Goal: Task Accomplishment & Management: Complete application form

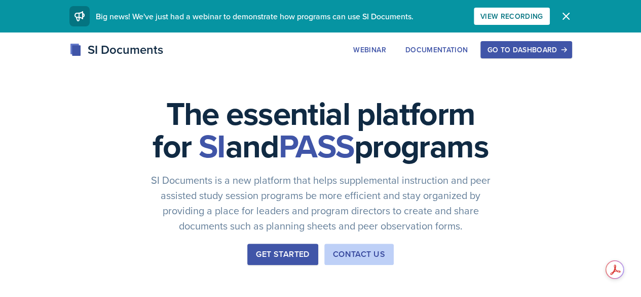
click at [565, 50] on div "Go to Dashboard" at bounding box center [526, 50] width 78 height 8
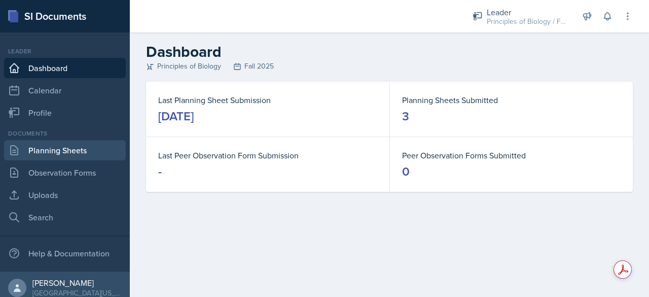
click at [54, 151] on link "Planning Sheets" at bounding box center [65, 150] width 122 height 20
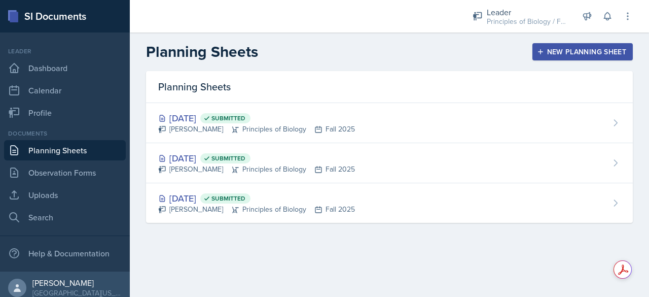
click at [54, 151] on link "Planning Sheets" at bounding box center [65, 150] width 122 height 20
click at [564, 52] on div "New Planning Sheet" at bounding box center [582, 52] width 87 height 8
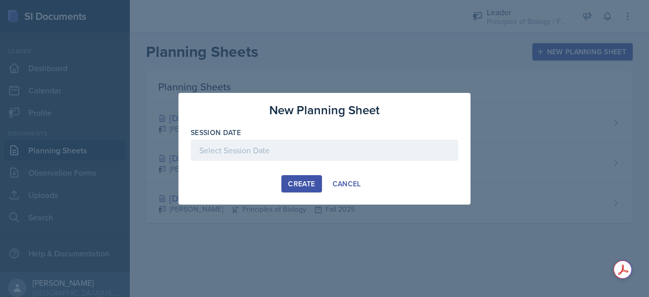
click at [304, 183] on div "Create" at bounding box center [301, 184] width 27 height 8
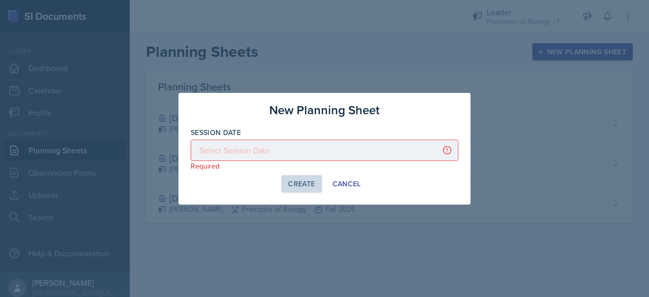
click at [287, 152] on div at bounding box center [325, 149] width 268 height 21
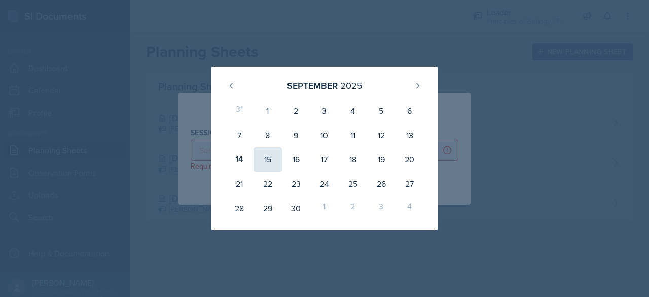
click at [270, 163] on div "15" at bounding box center [268, 159] width 28 height 24
type input "[DATE]"
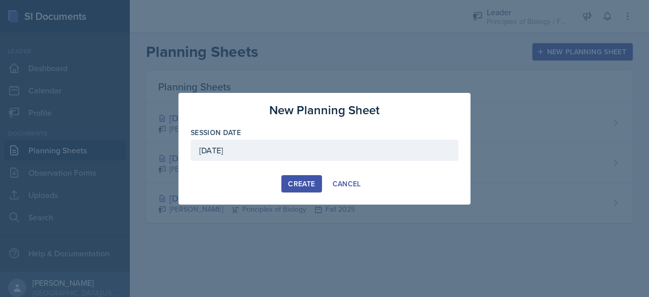
click at [299, 189] on button "Create" at bounding box center [301, 183] width 40 height 17
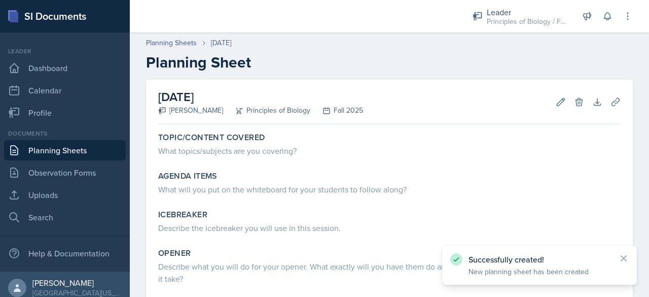
click at [35, 154] on link "Planning Sheets" at bounding box center [65, 150] width 122 height 20
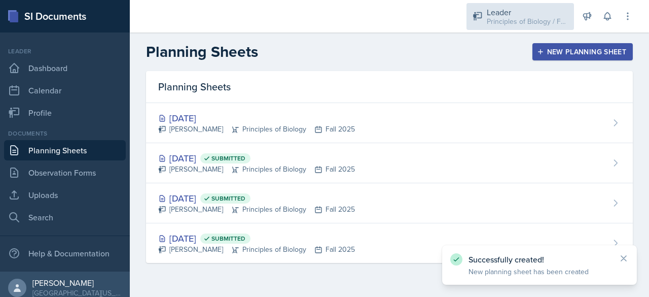
click at [487, 25] on div "Principles of Biology / Fall 2025" at bounding box center [527, 21] width 81 height 11
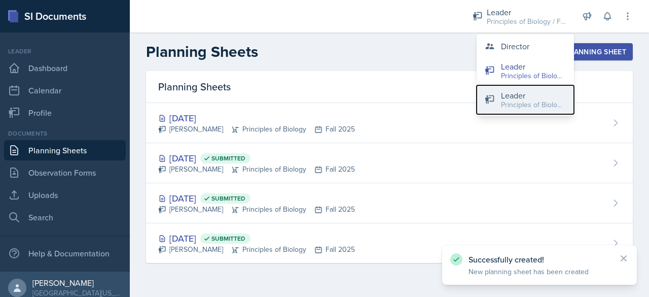
click at [501, 102] on button "Leader Principles of Biology / Spring 2025" at bounding box center [525, 99] width 97 height 29
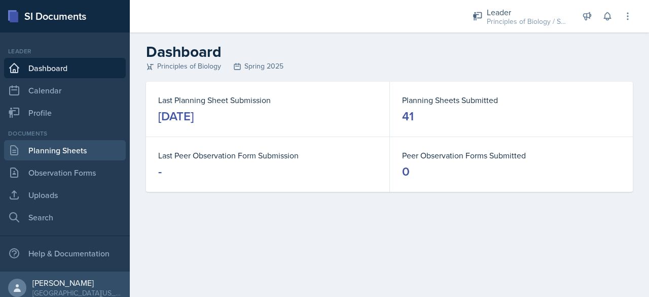
click at [40, 147] on link "Planning Sheets" at bounding box center [65, 150] width 122 height 20
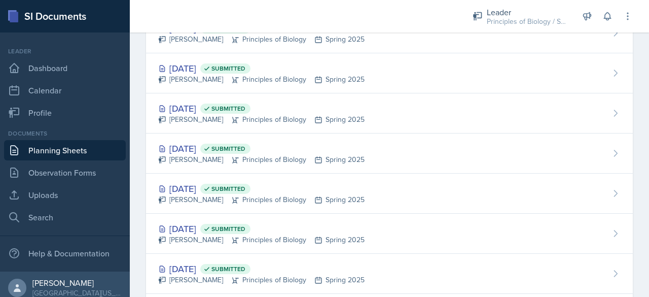
scroll to position [1386, 0]
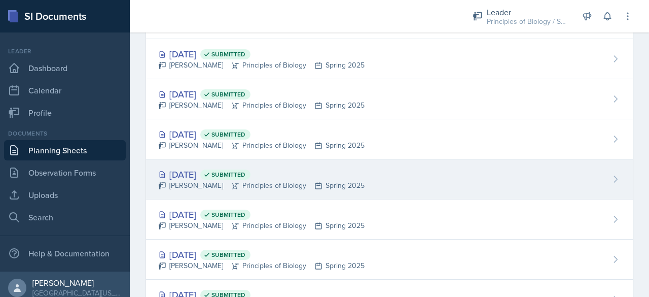
click at [186, 167] on div "[DATE] Submitted" at bounding box center [261, 174] width 206 height 14
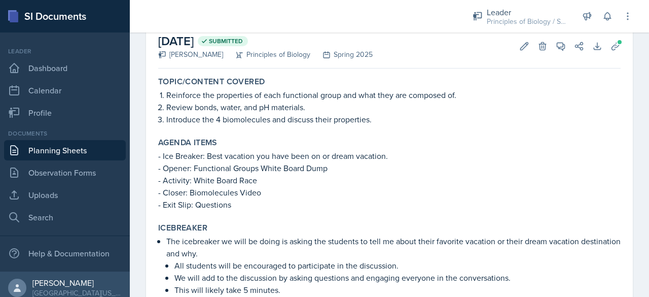
scroll to position [56, 0]
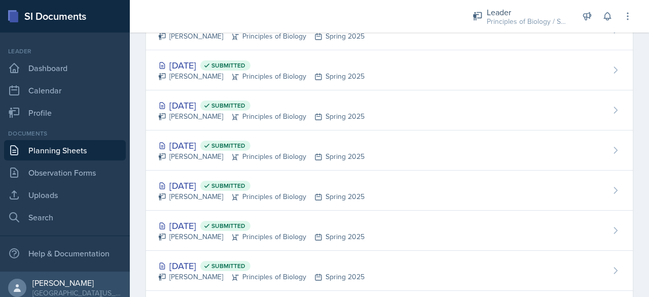
scroll to position [1374, 0]
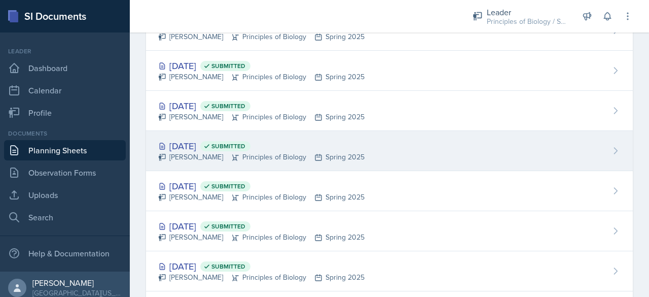
click at [176, 139] on div "[DATE] Submitted" at bounding box center [261, 146] width 206 height 14
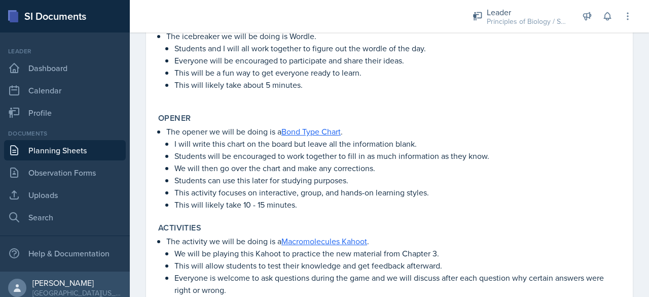
scroll to position [277, 0]
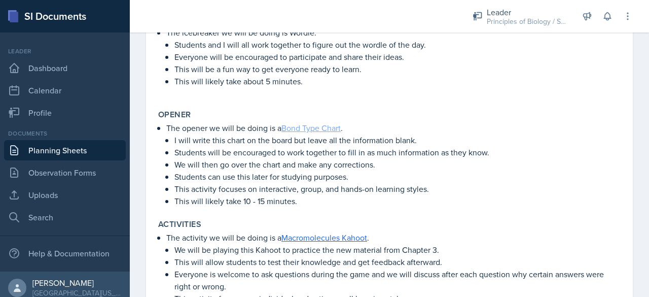
click at [308, 129] on link "Bond Type Chart" at bounding box center [310, 127] width 59 height 11
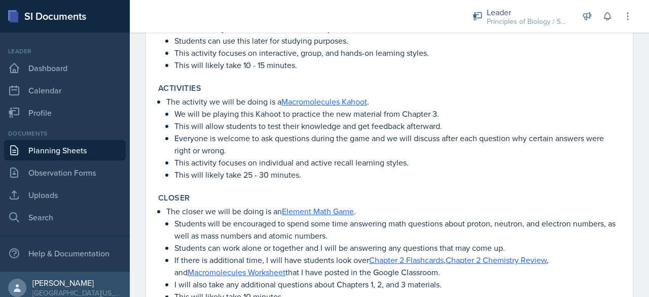
scroll to position [422, 0]
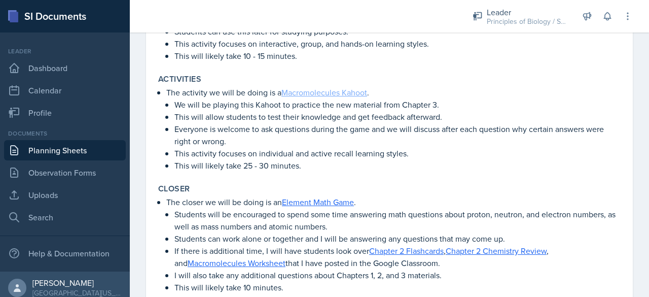
click at [340, 94] on link "Macromolecules Kahoot" at bounding box center [324, 92] width 86 height 11
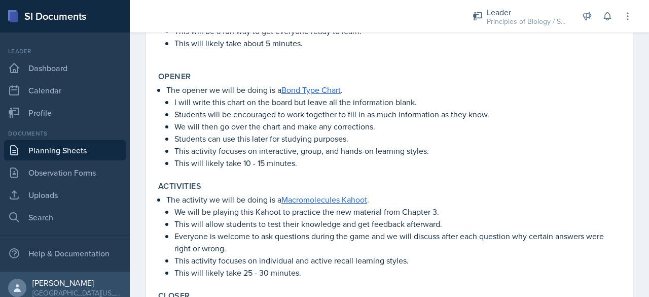
scroll to position [315, 0]
click at [315, 90] on link "Bond Type Chart" at bounding box center [310, 89] width 59 height 11
click at [317, 200] on link "Macromolecules Kahoot" at bounding box center [324, 198] width 86 height 11
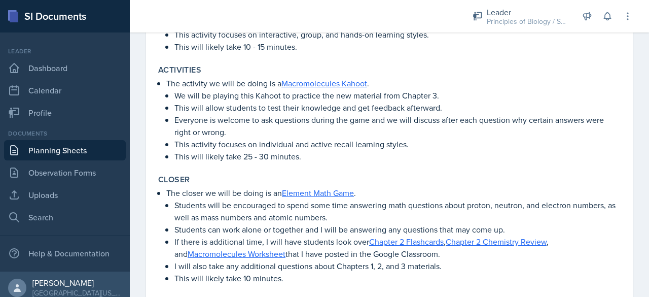
scroll to position [458, 0]
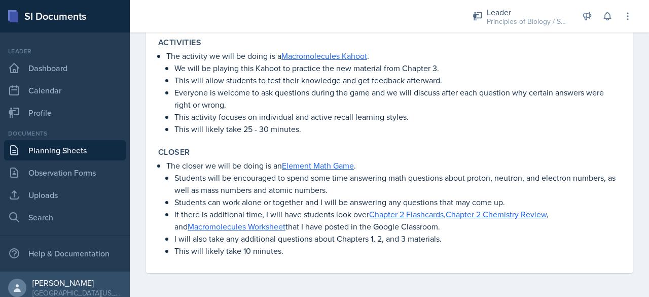
click at [296, 171] on p "Students will be encouraged to spend some time answering math questions about p…" at bounding box center [397, 183] width 446 height 24
click at [299, 165] on link "Element Math Game" at bounding box center [318, 165] width 72 height 11
click at [327, 55] on link "Macromolecules Kahoot" at bounding box center [324, 55] width 86 height 11
click at [488, 216] on link "Chapter 2 Chemistry Review" at bounding box center [496, 213] width 101 height 11
click at [212, 222] on link "Macromolecules Worksheet" at bounding box center [237, 226] width 98 height 11
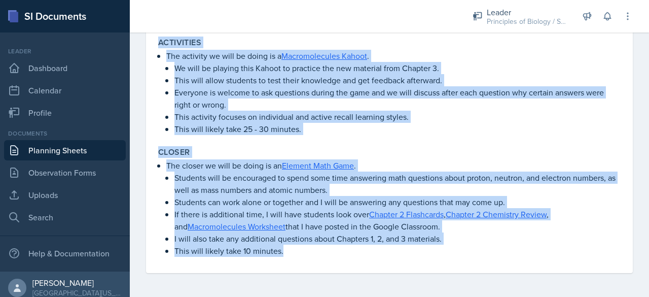
drag, startPoint x: 161, startPoint y: 137, endPoint x: 468, endPoint y: 320, distance: 357.5
click at [468, 296] on html "SI Documents Leader Dashboard Calendar Profile Documents Planning Sheets Observ…" at bounding box center [324, 148] width 649 height 297
copy div "lore/Ipsumdo Sitamet Consec adip elits do eiusmo temporincid, utlabore, etd mag…"
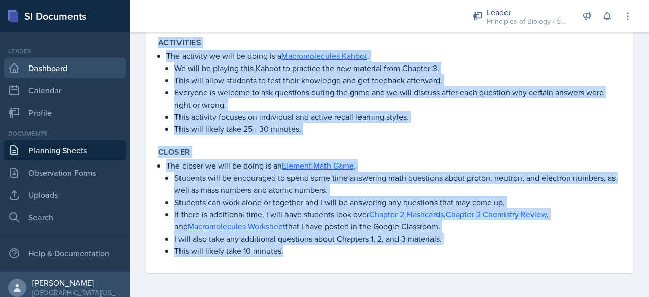
click at [48, 67] on link "Dashboard" at bounding box center [65, 68] width 122 height 20
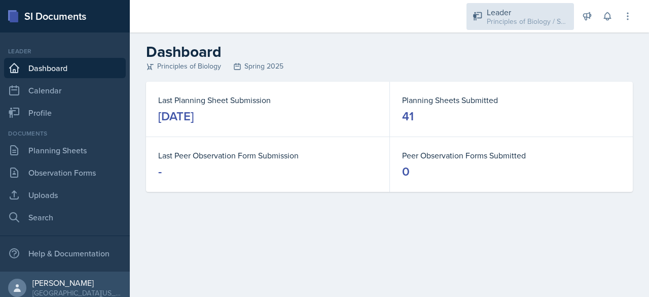
click at [492, 23] on div "Principles of Biology / Spring 2025" at bounding box center [527, 21] width 81 height 11
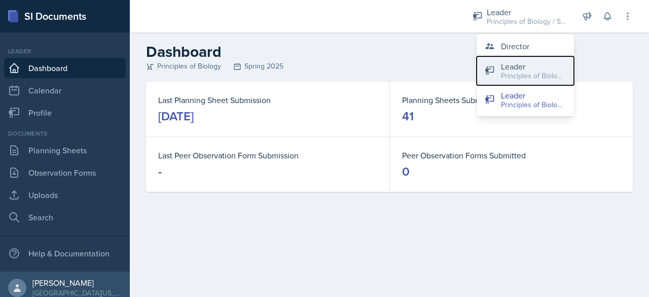
click at [497, 82] on button "Leader Principles of Biology / Fall 2025" at bounding box center [525, 70] width 97 height 29
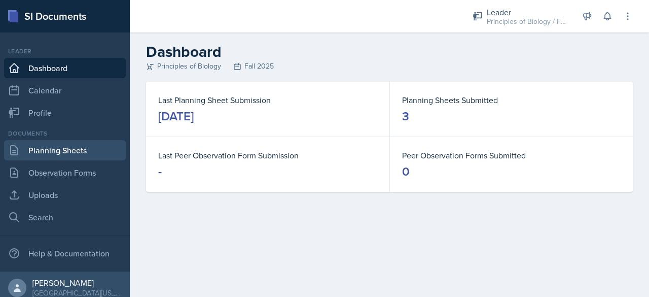
click at [104, 155] on link "Planning Sheets" at bounding box center [65, 150] width 122 height 20
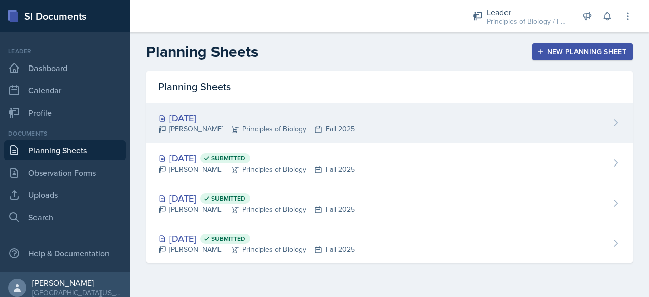
click at [256, 127] on div "[PERSON_NAME] Principles of Biology Fall 2025" at bounding box center [256, 129] width 197 height 11
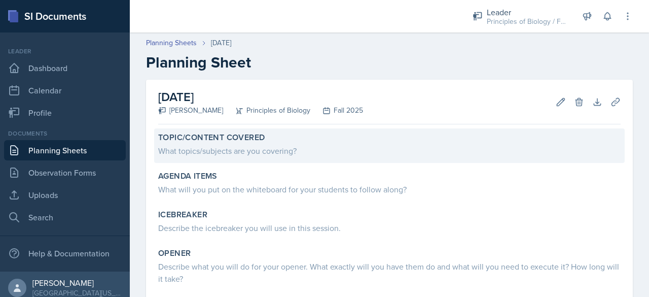
click at [267, 139] on div "Topic/Content Covered" at bounding box center [389, 137] width 462 height 10
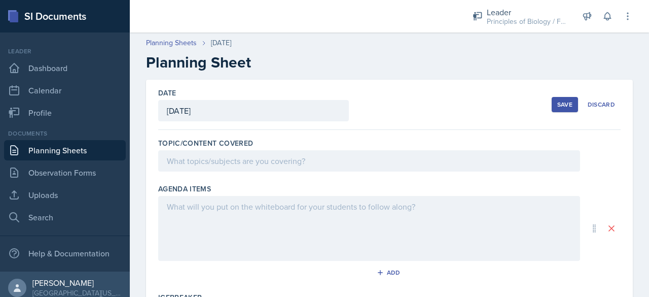
click at [217, 164] on div at bounding box center [369, 160] width 422 height 21
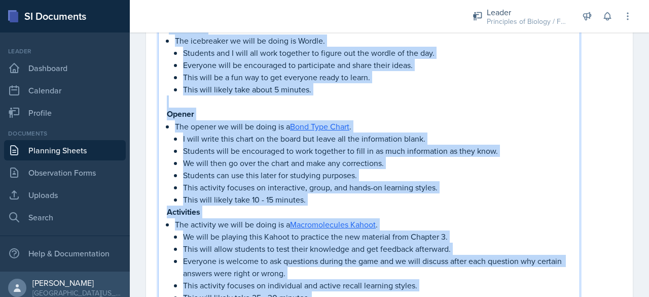
scroll to position [284, 0]
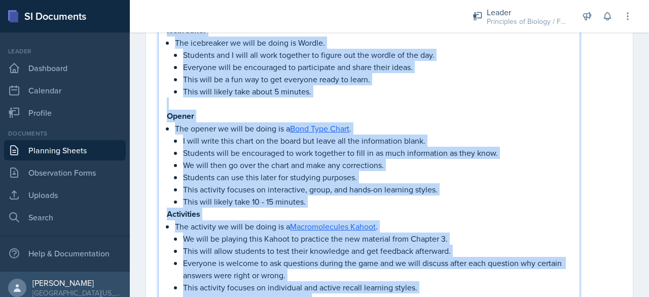
drag, startPoint x: 295, startPoint y: 251, endPoint x: 165, endPoint y: 43, distance: 244.9
click at [165, 43] on div "opic/Content Covered Review bond types by giving definitions, examples, and the…" at bounding box center [369, 143] width 422 height 554
copy div "Loremipsum Dol sitametcon ad elit se doeiu te Incidi. Utlabore etd M aliq eni a…"
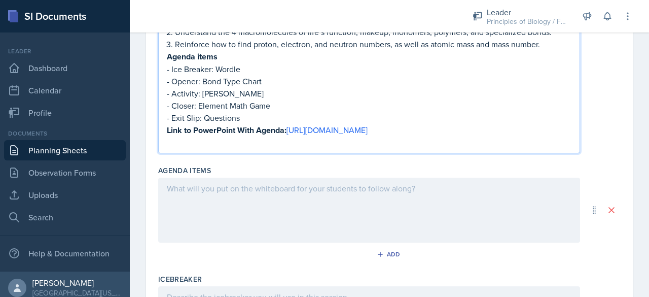
scroll to position [172, 0]
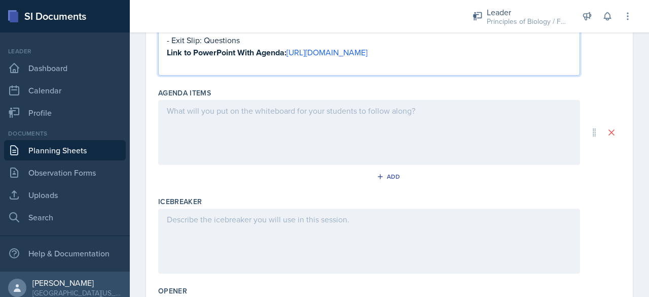
click at [177, 225] on p at bounding box center [369, 219] width 405 height 12
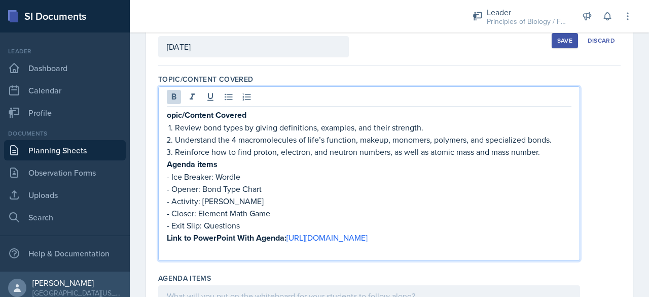
scroll to position [82, 0]
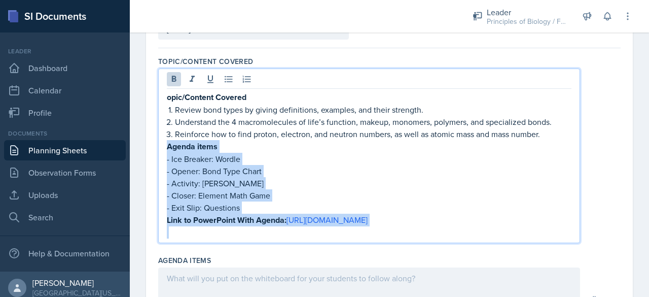
drag, startPoint x: 166, startPoint y: 146, endPoint x: 331, endPoint y: 237, distance: 188.2
click at [331, 237] on div "opic/Content Covered Review bond types by giving definitions, examples, and the…" at bounding box center [369, 165] width 405 height 148
copy div "Agenda items - Ice Breaker: Wordle - Opener: Bond Type Chart - Activity: Macrom…"
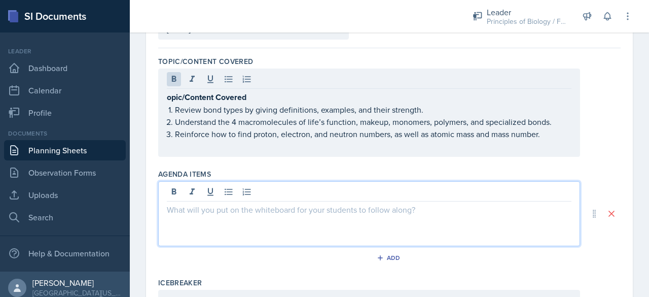
click at [185, 195] on div at bounding box center [369, 213] width 422 height 65
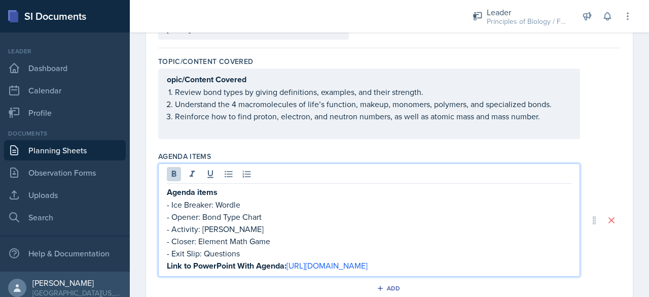
click at [219, 193] on p "Agenda items" at bounding box center [369, 192] width 405 height 13
click at [170, 205] on p "- Ice Breaker: Wordle" at bounding box center [369, 204] width 405 height 12
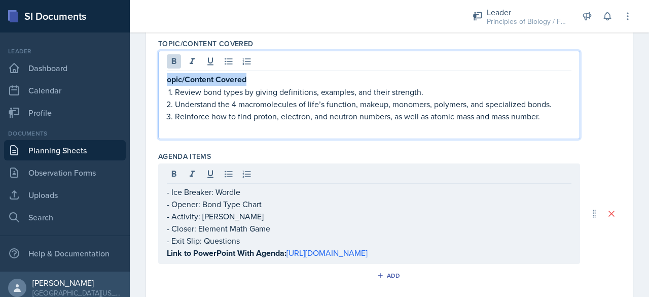
drag, startPoint x: 252, startPoint y: 80, endPoint x: 136, endPoint y: 70, distance: 115.5
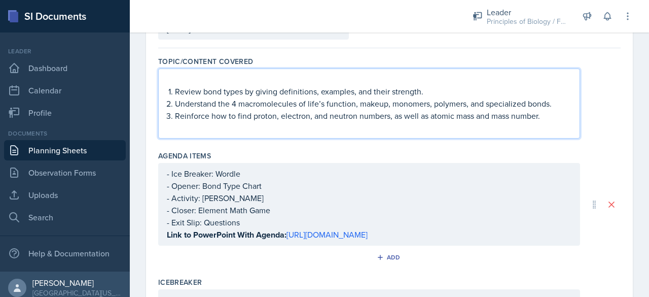
click at [175, 89] on li "Review bond types by giving definitions, examples, and their strength." at bounding box center [373, 91] width 397 height 12
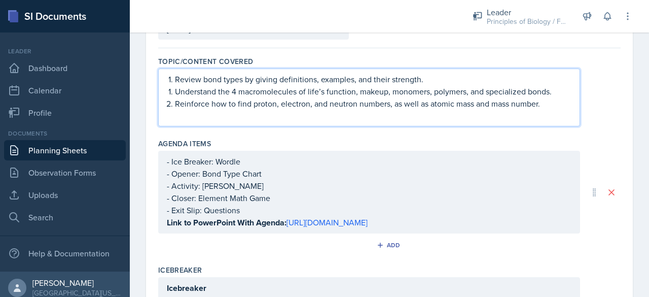
click at [175, 92] on li "Understand the 4 macromolecules of life’s function, makeup, monomers, polymers,…" at bounding box center [373, 91] width 397 height 12
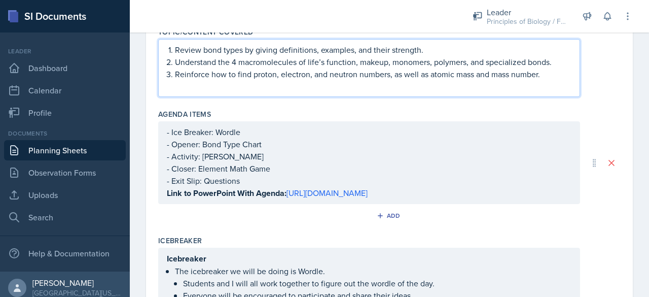
scroll to position [129, 0]
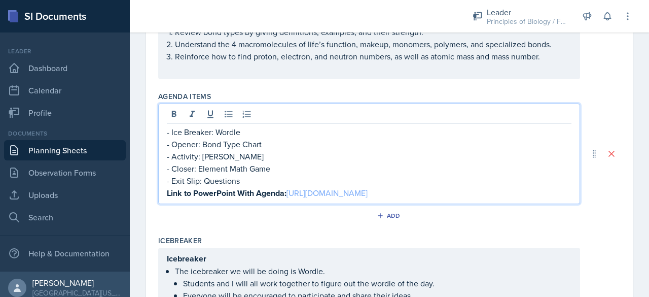
drag, startPoint x: 322, startPoint y: 206, endPoint x: 291, endPoint y: 192, distance: 33.6
click at [291, 192] on p "Link to PowerPoint With Agenda: [URL][DOMAIN_NAME]" at bounding box center [369, 193] width 405 height 13
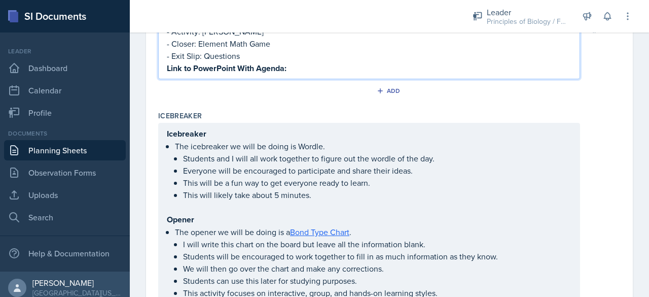
scroll to position [254, 0]
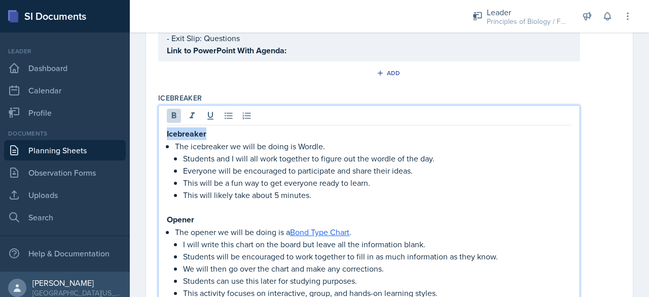
drag, startPoint x: 213, startPoint y: 129, endPoint x: 159, endPoint y: 128, distance: 54.3
click at [175, 147] on p "The icebreaker we will be doing is Wordle." at bounding box center [373, 145] width 397 height 12
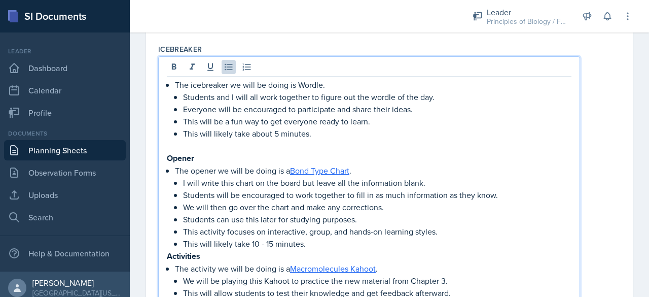
scroll to position [309, 0]
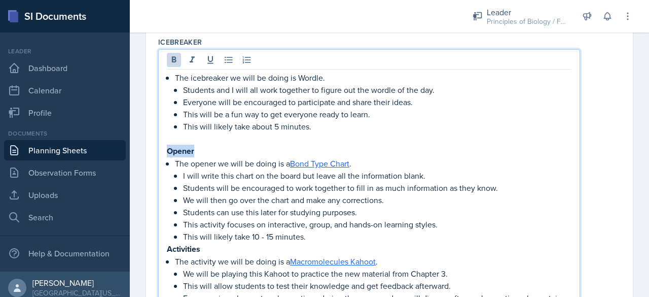
drag, startPoint x: 207, startPoint y: 154, endPoint x: 153, endPoint y: 147, distance: 54.3
click at [153, 147] on div "Date [DATE] [DATE] 31 1 2 3 4 5 6 7 8 9 10 11 12 13 14 15 16 17 18 19 20 21 22 …" at bounding box center [389, 273] width 487 height 1007
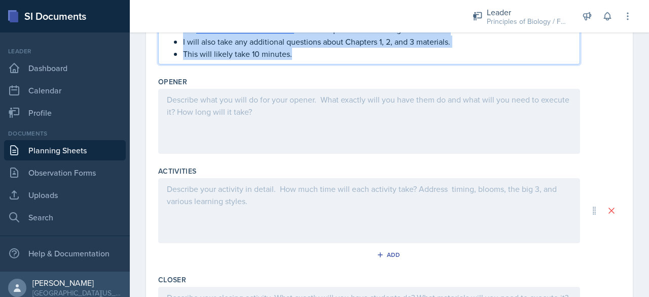
scroll to position [793, 0]
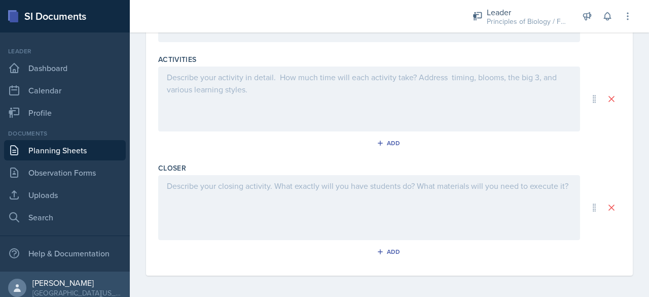
drag, startPoint x: 171, startPoint y: 158, endPoint x: 313, endPoint y: 201, distance: 148.5
copy div "Lor ipsumd si amet co adipi el s Doei Temp Incid . U labo etdol magn aliqu en a…"
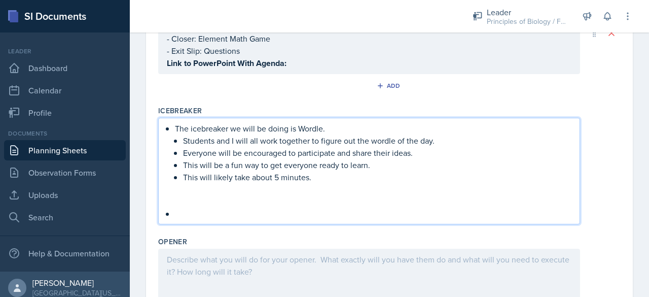
scroll to position [241, 0]
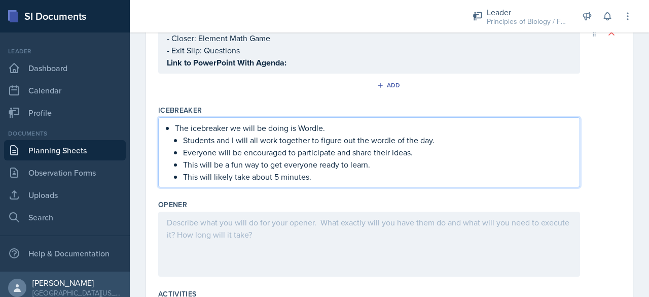
click at [229, 233] on div at bounding box center [369, 243] width 422 height 65
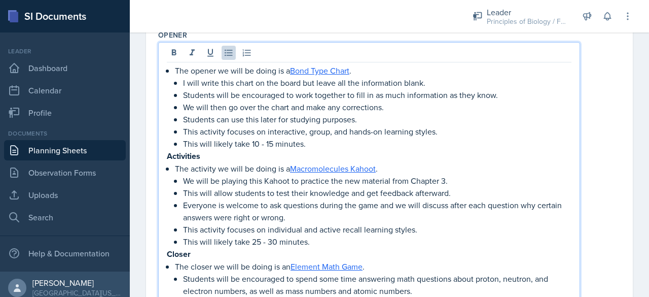
scroll to position [412, 0]
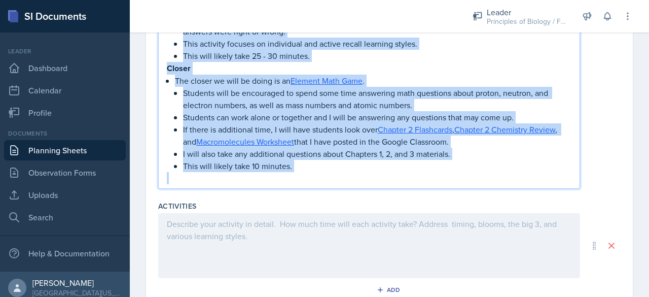
drag, startPoint x: 168, startPoint y: 153, endPoint x: 300, endPoint y: 230, distance: 152.0
copy div "Loremipsum Dol sitametc ad elit se doeiu te i Utlaboreetdolo Magnaa . En admi v…"
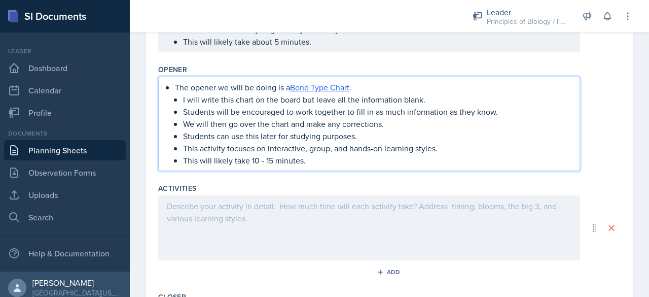
scroll to position [374, 0]
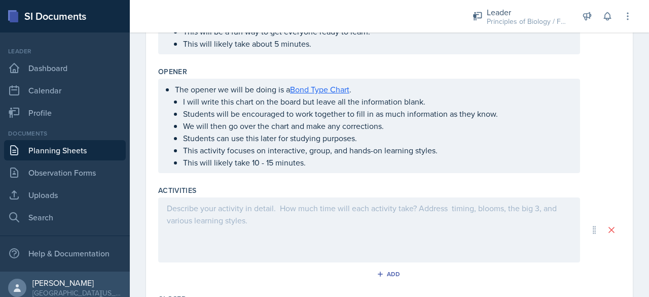
click at [228, 211] on div at bounding box center [369, 229] width 422 height 65
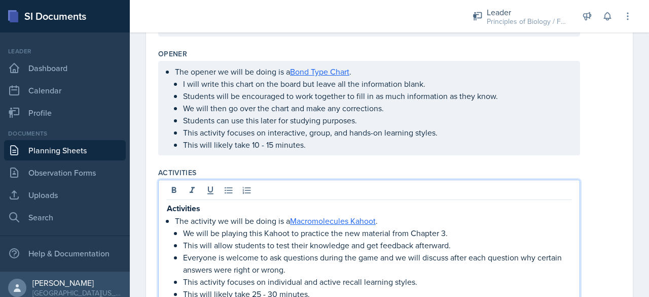
scroll to position [516, 0]
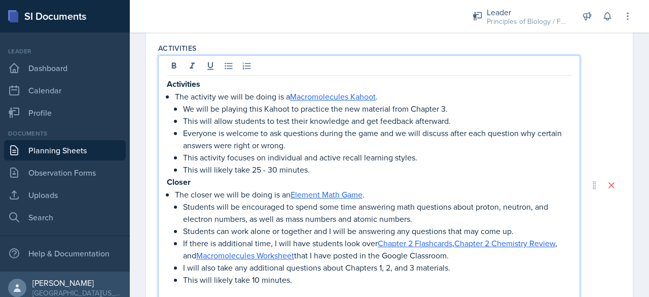
click at [216, 84] on p "Activities" at bounding box center [369, 84] width 405 height 13
click at [172, 93] on div "The activity we will be doing is a Macromolecules Kahoot . We will be playing t…" at bounding box center [369, 194] width 405 height 232
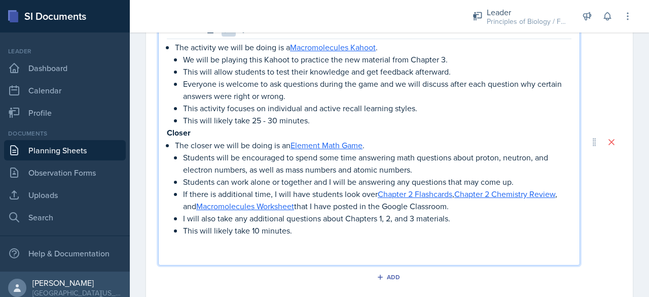
scroll to position [556, 0]
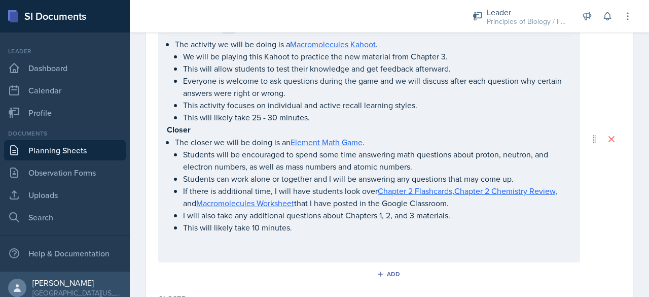
drag, startPoint x: 165, startPoint y: 126, endPoint x: 313, endPoint y: 236, distance: 184.9
click at [313, 236] on div "The activity we will be doing is a Macromolecules Kahoot . We will be playing t…" at bounding box center [369, 139] width 422 height 246
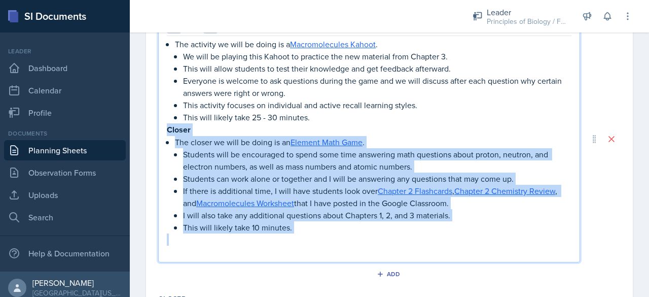
drag, startPoint x: 167, startPoint y: 126, endPoint x: 337, endPoint y: 234, distance: 200.9
click at [337, 234] on div "The activity we will be doing is a Macromolecules Kahoot . We will be playing t…" at bounding box center [369, 148] width 405 height 220
copy div "Closer The closer we will be doing is an Element Math Game . Students will be e…"
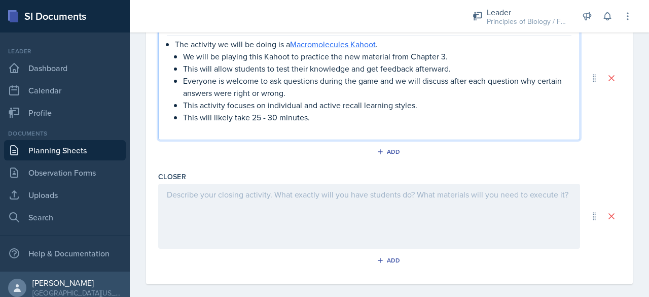
click at [228, 126] on p at bounding box center [369, 129] width 405 height 12
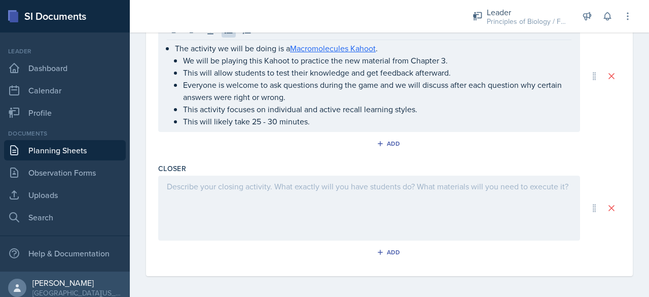
click at [191, 191] on div at bounding box center [369, 207] width 422 height 65
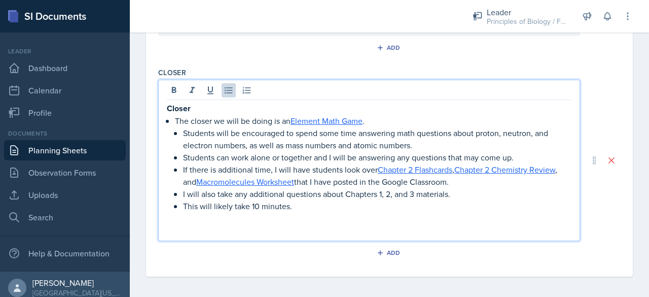
scroll to position [618, 0]
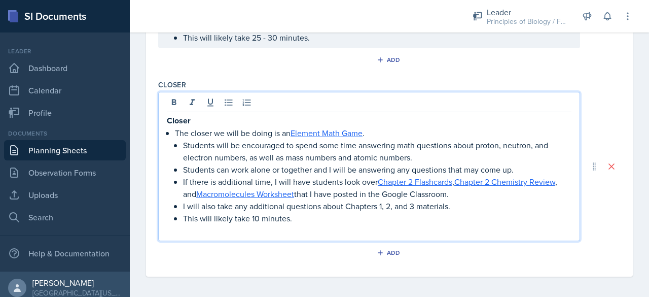
click at [180, 231] on p at bounding box center [369, 230] width 405 height 12
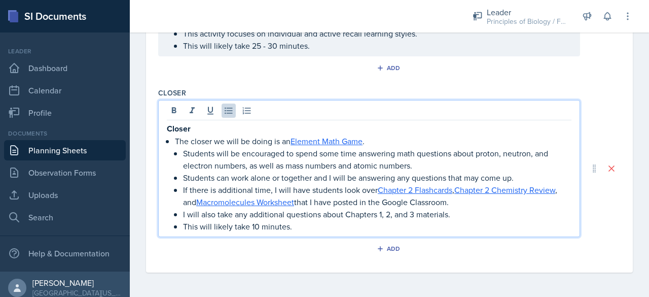
scroll to position [605, 0]
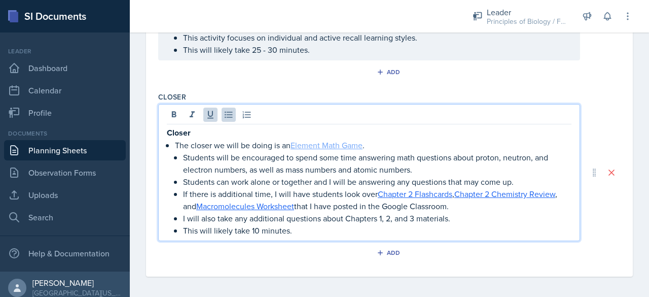
click at [313, 139] on link "Element Math Game" at bounding box center [327, 144] width 72 height 11
click at [365, 142] on p "The closer we will be doing is an Element Math Game ." at bounding box center [373, 145] width 397 height 12
drag, startPoint x: 365, startPoint y: 144, endPoint x: 293, endPoint y: 140, distance: 71.6
click at [293, 140] on p "The closer we will be doing is an Element Math Game ." at bounding box center [373, 145] width 397 height 12
click at [347, 196] on p "If there is additional time, I will have students look over Chapter 2 Flashcard…" at bounding box center [377, 200] width 388 height 24
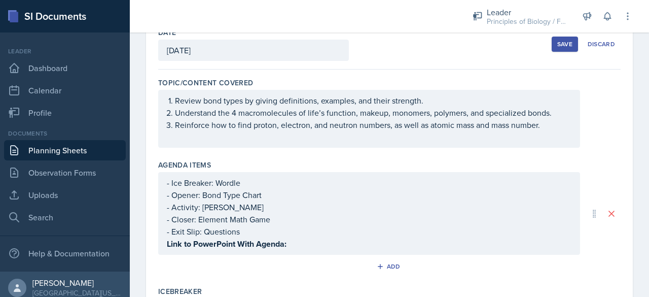
scroll to position [0, 0]
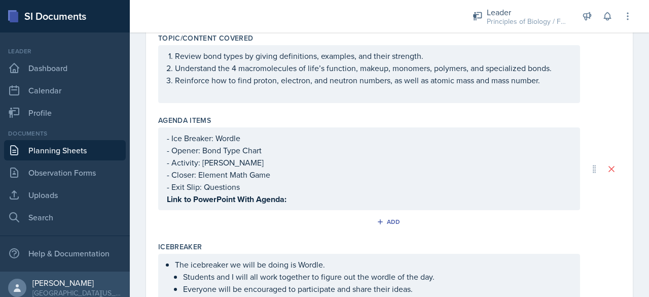
click at [299, 199] on p "Link to PowerPoint With Agenda:" at bounding box center [369, 199] width 405 height 13
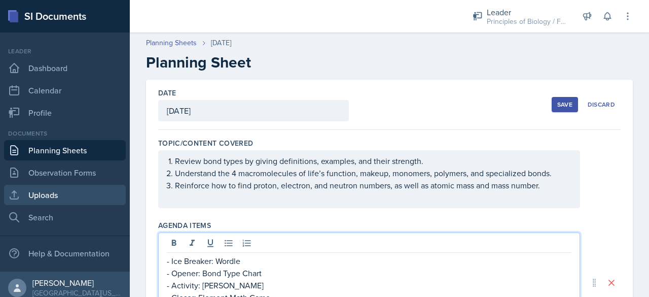
click at [37, 193] on link "Uploads" at bounding box center [65, 195] width 122 height 20
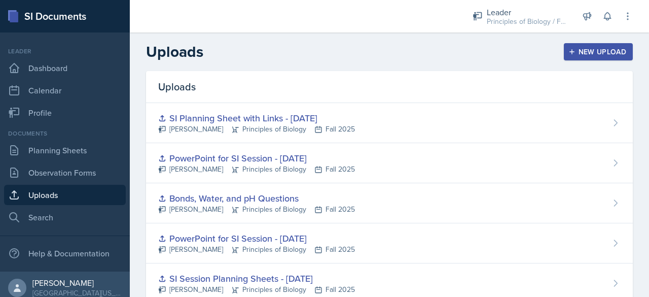
click at [587, 56] on div "New Upload" at bounding box center [598, 52] width 56 height 8
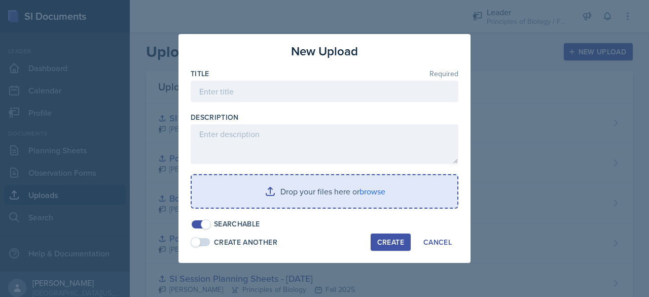
click at [304, 200] on input "file" at bounding box center [325, 191] width 266 height 32
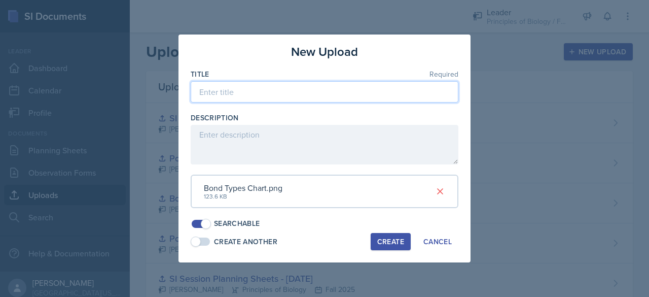
click at [285, 101] on input at bounding box center [325, 91] width 268 height 21
type input "Bond Types Chart"
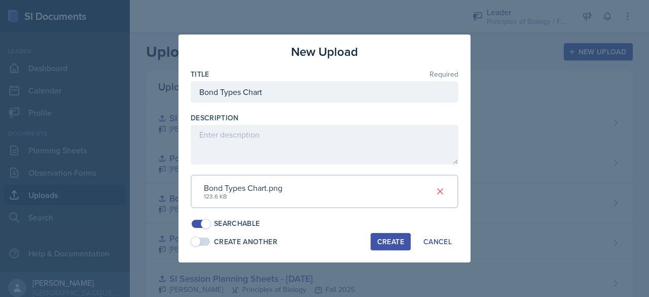
click at [381, 237] on div "Create" at bounding box center [390, 241] width 27 height 8
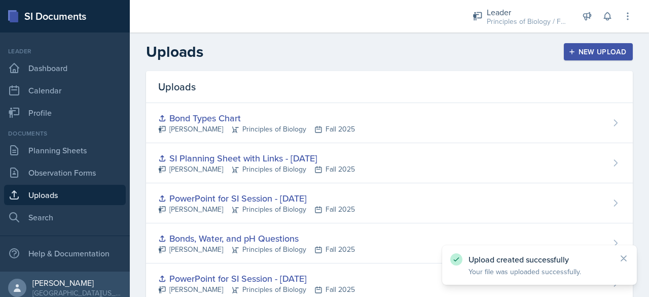
click at [576, 52] on div "New Upload" at bounding box center [598, 52] width 56 height 8
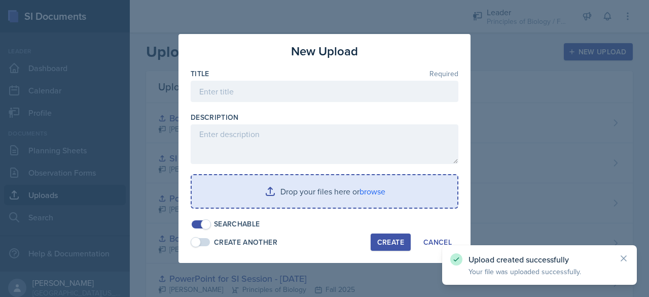
click at [355, 190] on input "file" at bounding box center [325, 191] width 266 height 32
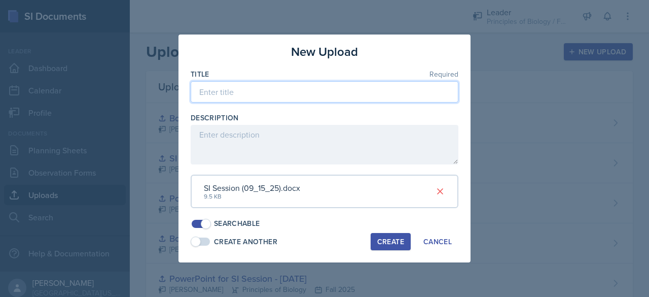
click at [279, 94] on input at bounding box center [325, 91] width 268 height 21
type input "SI Planning Sheet with Links - [DATE]"
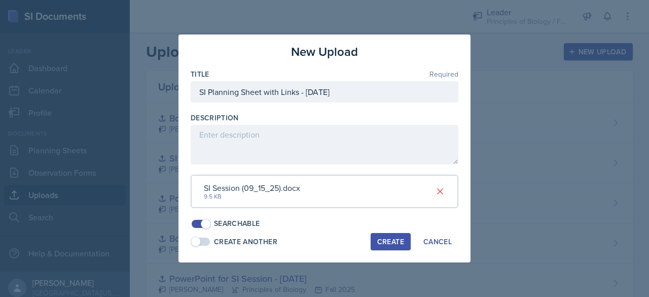
click at [381, 238] on div "Create" at bounding box center [390, 241] width 27 height 8
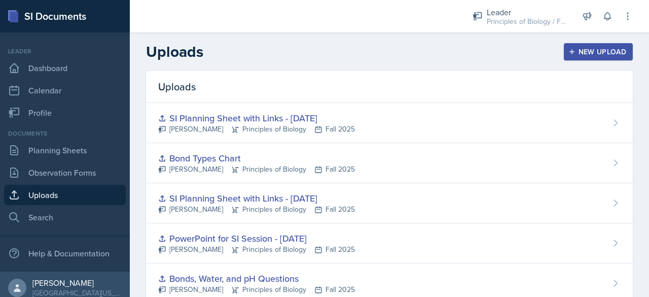
click at [583, 55] on div "New Upload" at bounding box center [598, 52] width 56 height 8
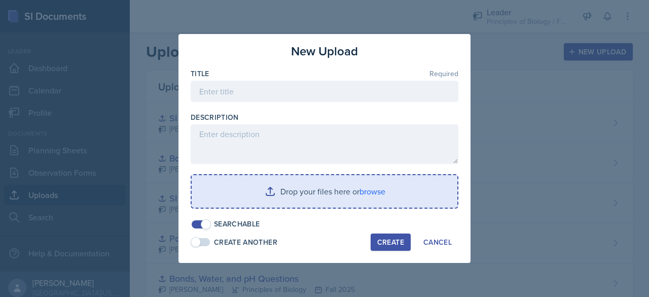
click at [372, 200] on input "file" at bounding box center [325, 191] width 266 height 32
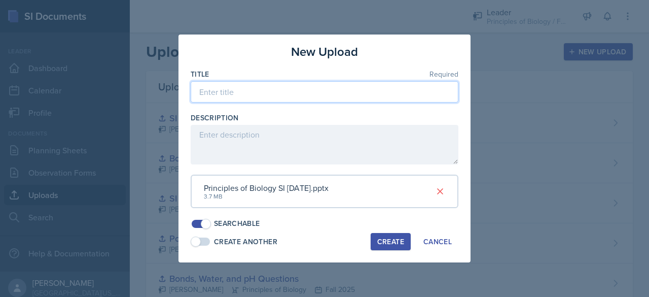
click at [212, 96] on input at bounding box center [325, 91] width 268 height 21
type input "PowerPoint for SI Session - [DATE]"
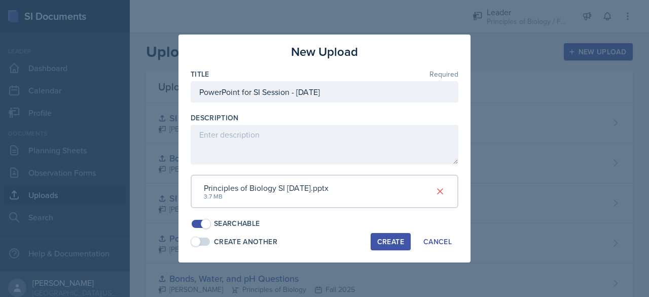
click at [385, 241] on div "Create" at bounding box center [390, 241] width 27 height 8
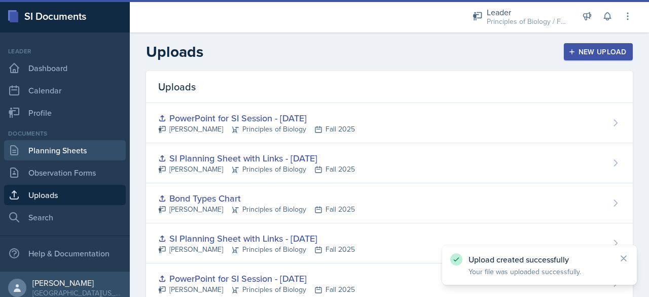
click at [59, 152] on link "Planning Sheets" at bounding box center [65, 150] width 122 height 20
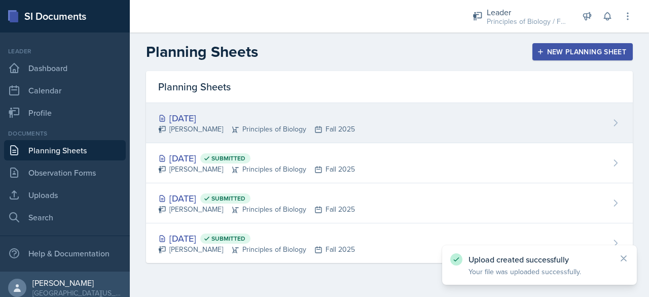
click at [252, 110] on div "[DATE] [PERSON_NAME] Principles of Biology Fall 2025" at bounding box center [389, 123] width 487 height 40
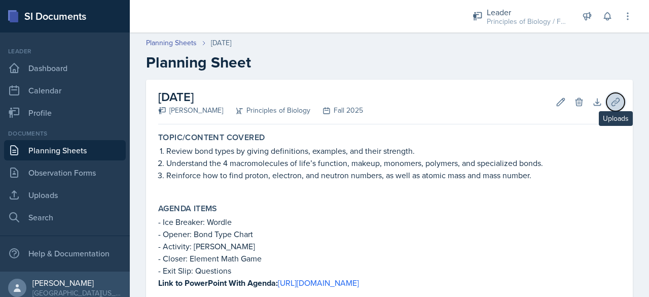
click at [611, 103] on icon at bounding box center [616, 102] width 10 height 10
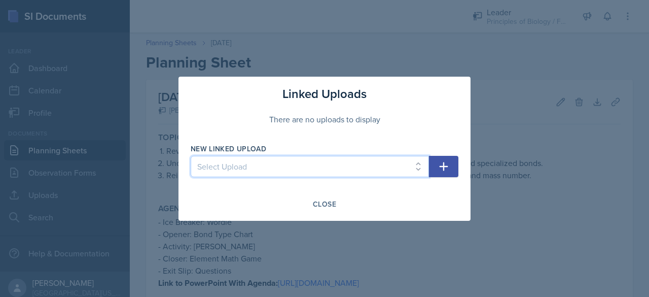
click at [348, 170] on select "Select Upload SI Planning Sheet with Links - [DATE] PowerPoint for SI Session -…" at bounding box center [310, 166] width 238 height 21
select select "8be71cc0-04c5-4e7e-af97-899ce0cefad8"
click at [191, 156] on select "Select Upload SI Planning Sheet with Links - [DATE] PowerPoint for SI Session -…" at bounding box center [310, 166] width 238 height 21
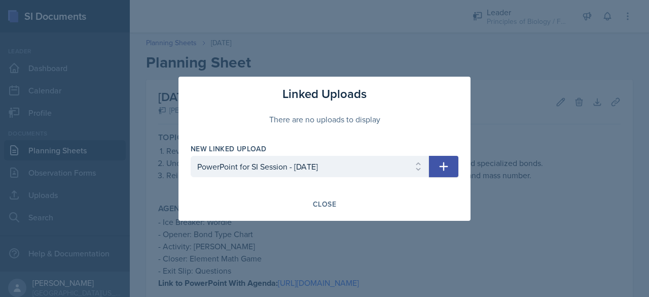
click at [445, 166] on icon "button" at bounding box center [444, 166] width 9 height 9
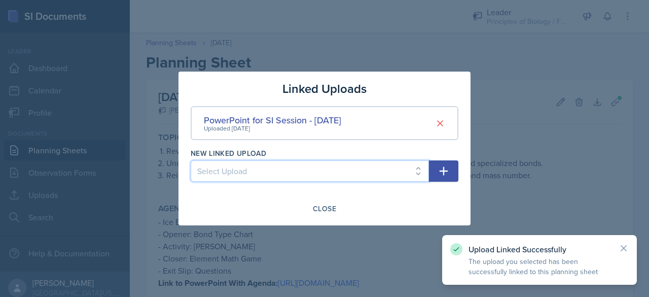
click at [335, 176] on select "Select Upload SI Planning Sheet with Links - [DATE] PowerPoint for SI Session -…" at bounding box center [310, 170] width 238 height 21
select select "db08707c-c0cb-4f0f-b064-3769c7d83202"
click at [191, 160] on select "Select Upload SI Planning Sheet with Links - [DATE] PowerPoint for SI Session -…" at bounding box center [310, 170] width 238 height 21
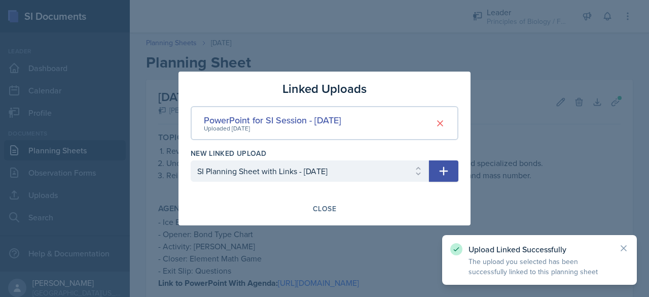
click at [449, 176] on icon "button" at bounding box center [444, 171] width 12 height 12
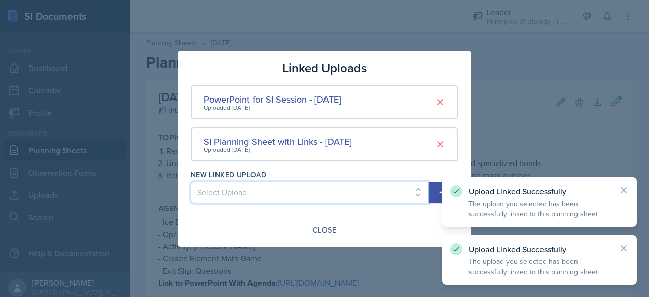
click at [334, 191] on select "Select Upload SI Planning Sheet with Links - [DATE] PowerPoint for SI Session -…" at bounding box center [310, 192] width 238 height 21
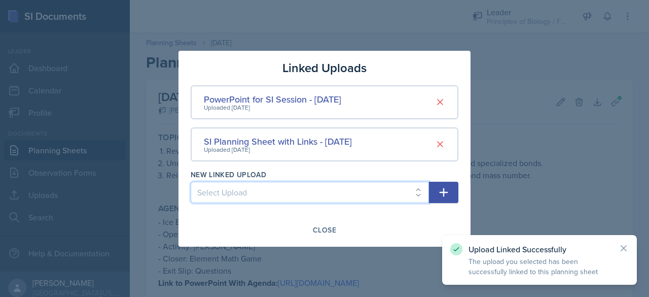
select select "8e6251da-b3d9-4e15-bbdd-0ab44f450d97"
click at [191, 182] on select "Select Upload SI Planning Sheet with Links - [DATE] PowerPoint for SI Session -…" at bounding box center [310, 192] width 238 height 21
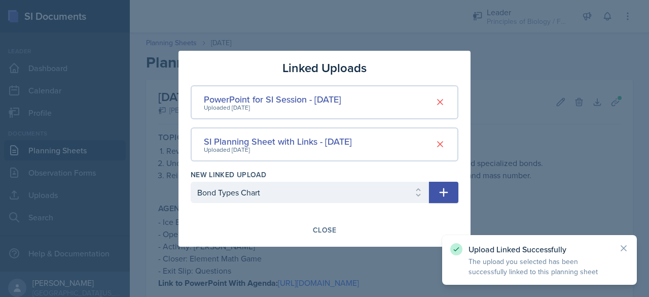
click at [446, 193] on icon "button" at bounding box center [444, 192] width 12 height 12
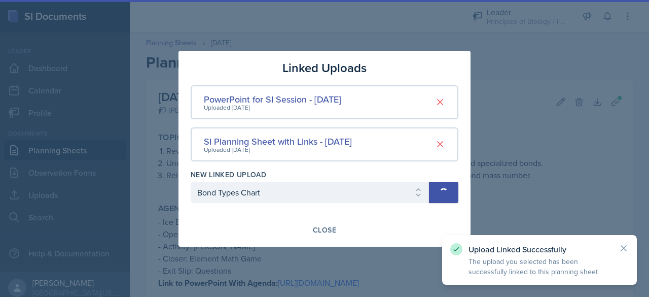
select select
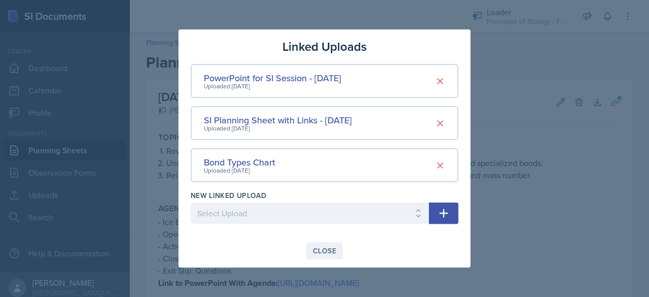
click at [322, 250] on div "Close" at bounding box center [324, 250] width 23 height 8
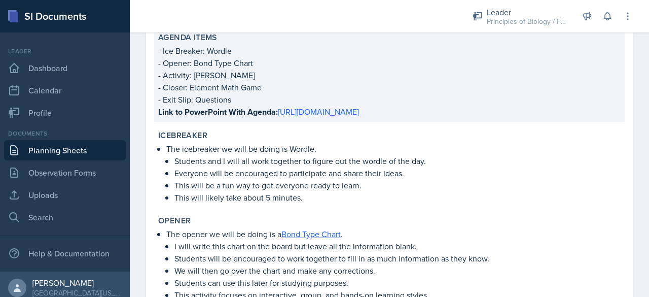
scroll to position [171, 0]
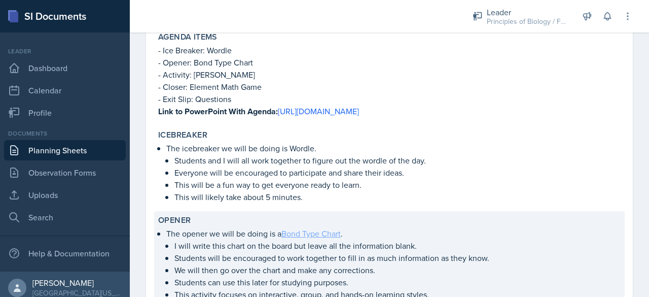
click at [329, 233] on link "Bond Type Chart" at bounding box center [310, 233] width 59 height 11
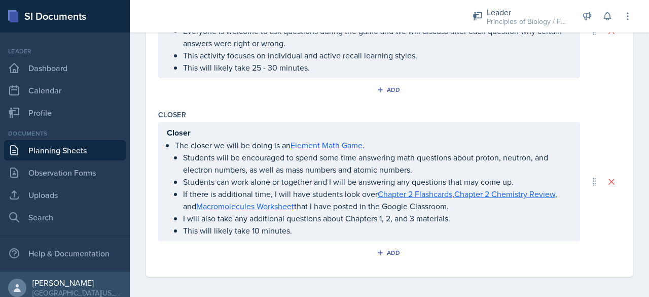
scroll to position [0, 0]
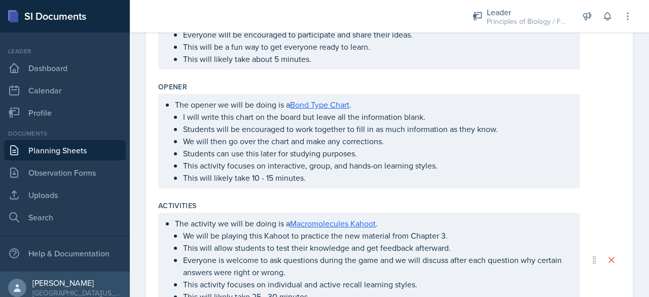
click at [364, 144] on p "We will then go over the chart and make any corrections." at bounding box center [377, 141] width 388 height 12
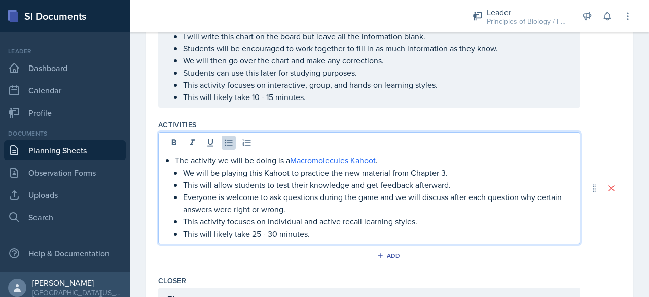
scroll to position [457, 0]
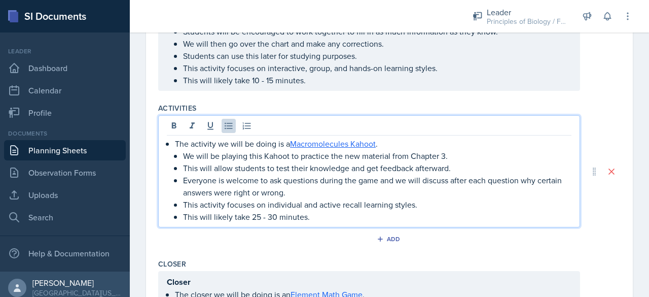
click at [370, 193] on p "Everyone is welcome to ask questions during the game and we will discuss after …" at bounding box center [377, 186] width 388 height 24
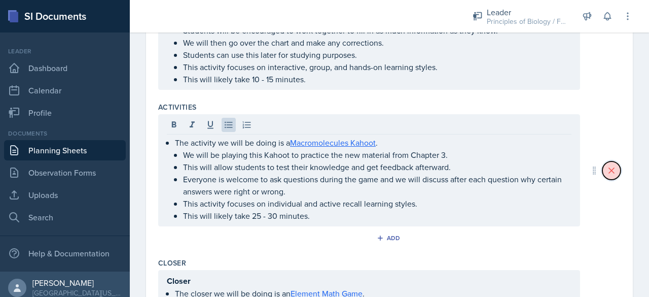
click at [609, 171] on button at bounding box center [611, 170] width 18 height 18
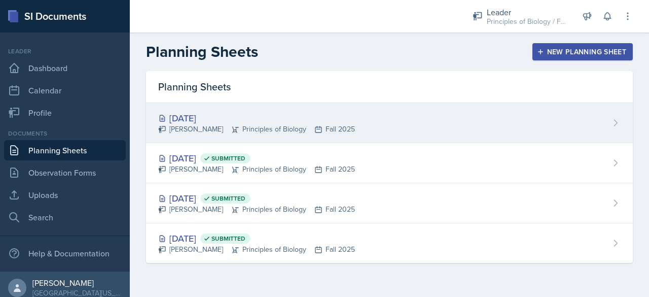
click at [194, 112] on div "[DATE]" at bounding box center [256, 118] width 197 height 14
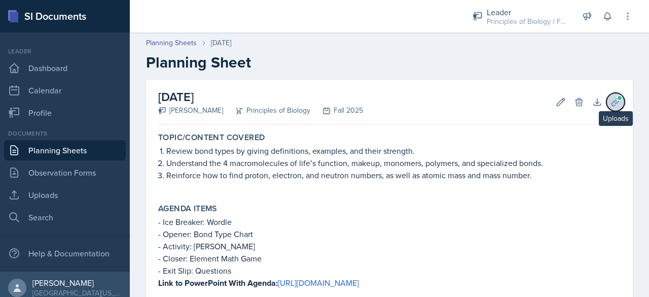
click at [611, 103] on icon at bounding box center [616, 102] width 10 height 10
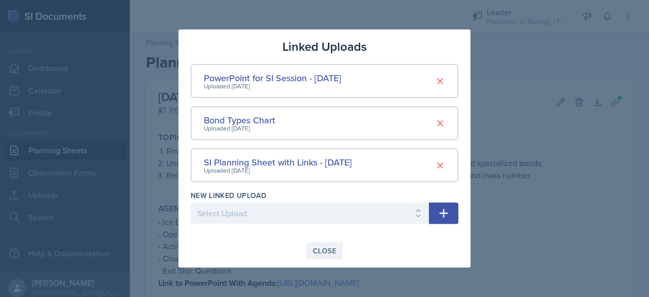
click at [334, 246] on div "Close" at bounding box center [324, 250] width 23 height 8
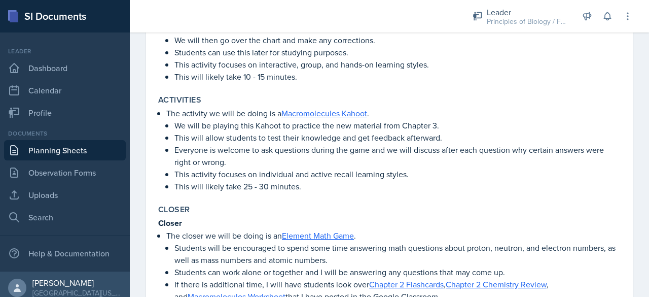
scroll to position [500, 0]
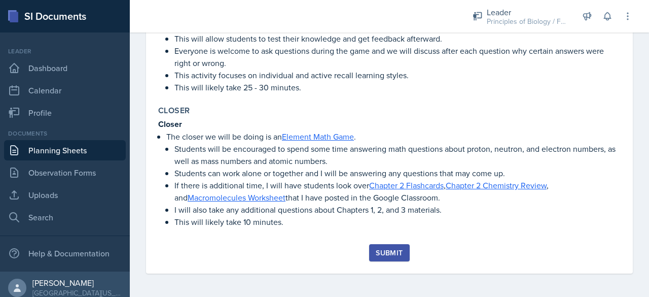
click at [380, 252] on div "Submit" at bounding box center [389, 252] width 27 height 8
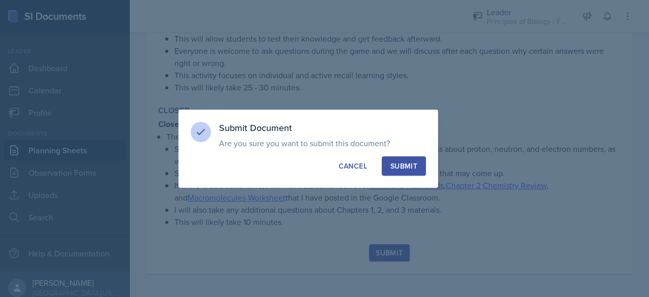
click at [414, 166] on div "Submit" at bounding box center [403, 166] width 27 height 10
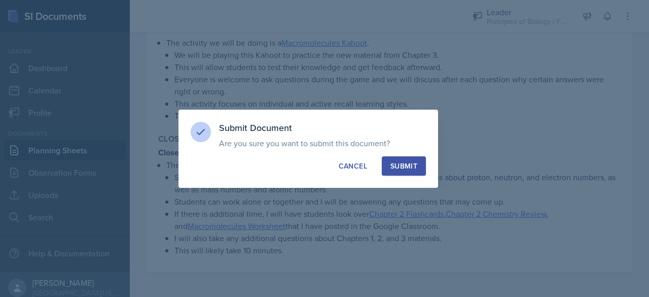
scroll to position [471, 0]
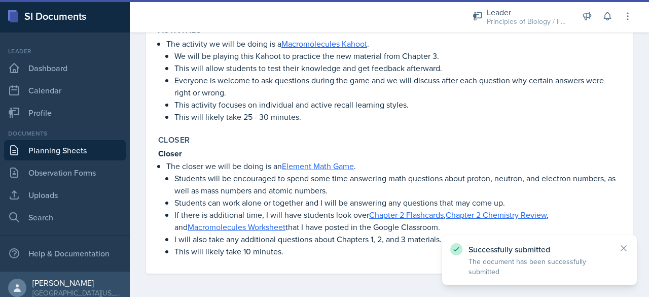
click at [75, 150] on link "Planning Sheets" at bounding box center [65, 150] width 122 height 20
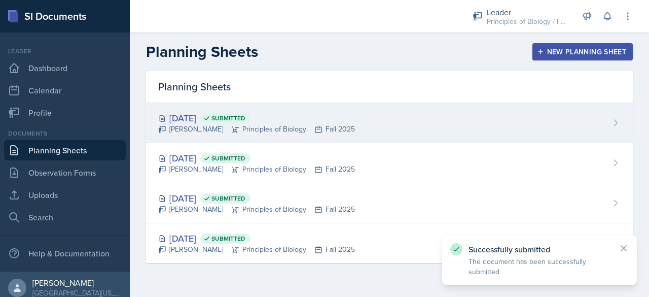
click at [210, 110] on div "[DATE] Submitted [PERSON_NAME] Principles of Biology Fall 2025" at bounding box center [389, 123] width 487 height 40
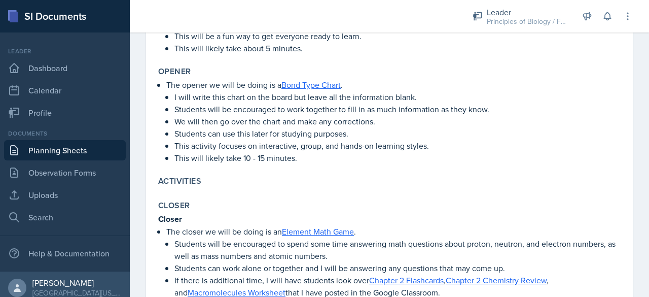
scroll to position [385, 0]
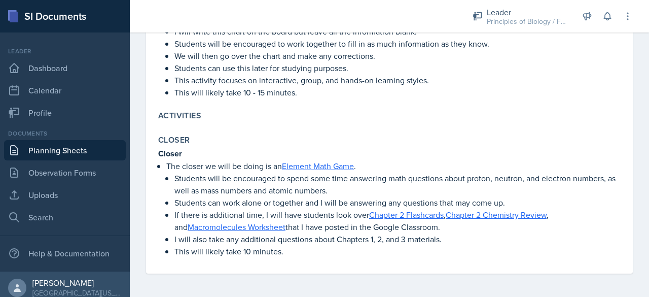
click at [182, 114] on label "Activities" at bounding box center [179, 116] width 43 height 10
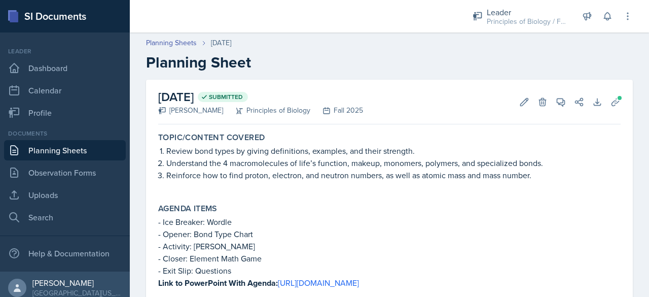
click at [511, 102] on div "Edit Delete" at bounding box center [529, 102] width 37 height 10
click at [519, 102] on icon at bounding box center [524, 102] width 10 height 10
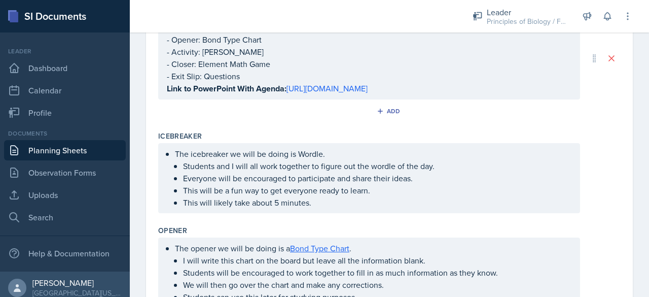
scroll to position [216, 0]
click at [377, 108] on icon "button" at bounding box center [380, 110] width 7 height 7
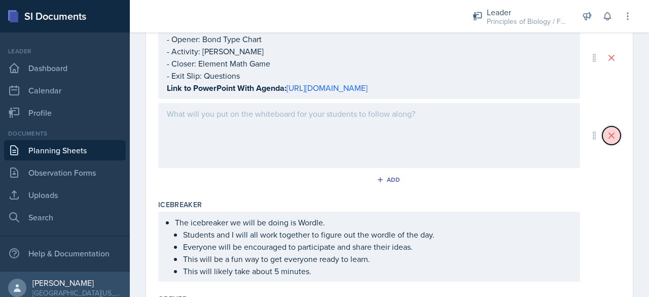
click at [606, 135] on icon at bounding box center [611, 135] width 10 height 10
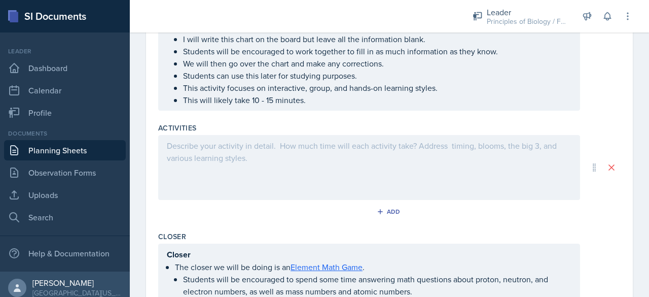
click at [470, 160] on div at bounding box center [369, 167] width 422 height 65
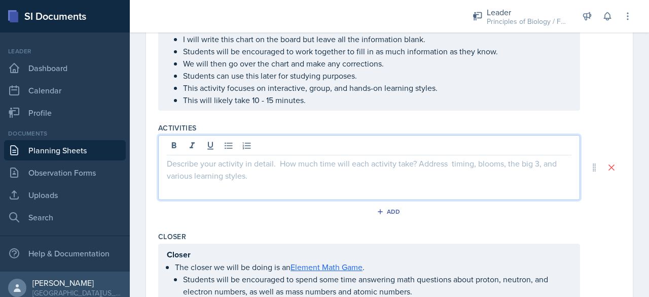
scroll to position [454, 0]
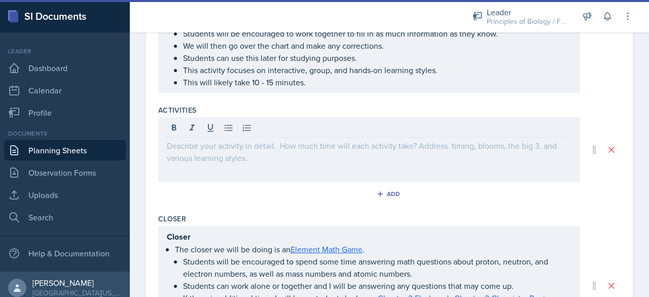
click at [66, 155] on link "Planning Sheets" at bounding box center [65, 150] width 122 height 20
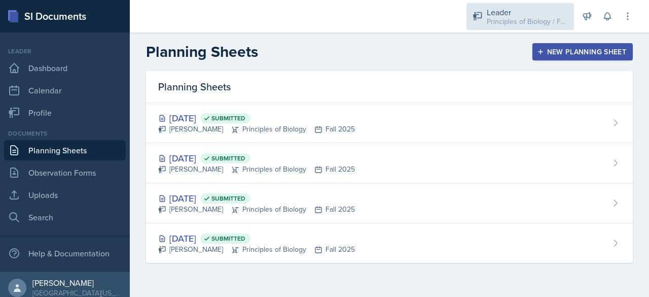
click at [525, 18] on div "Principles of Biology / Fall 2025" at bounding box center [527, 21] width 81 height 11
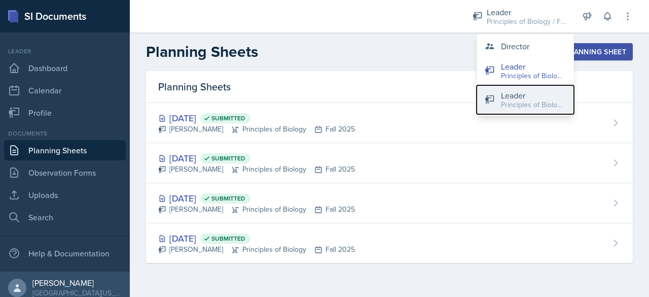
click at [517, 92] on div "Leader" at bounding box center [533, 95] width 65 height 12
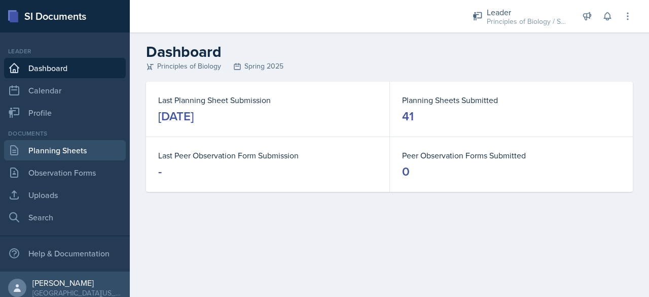
click at [66, 148] on link "Planning Sheets" at bounding box center [65, 150] width 122 height 20
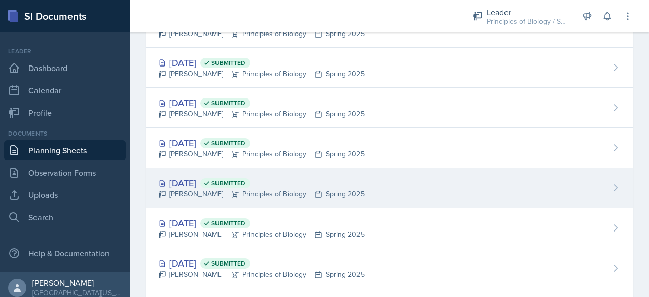
scroll to position [1298, 0]
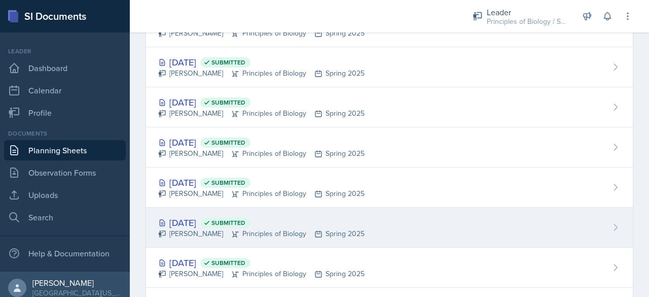
click at [189, 218] on div "[DATE] Submitted" at bounding box center [261, 223] width 206 height 14
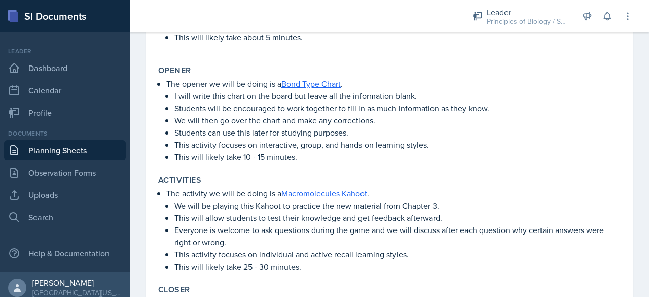
scroll to position [329, 0]
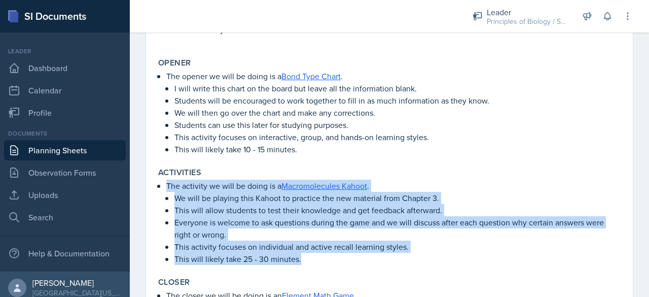
drag, startPoint x: 166, startPoint y: 185, endPoint x: 324, endPoint y: 258, distance: 173.1
click at [324, 258] on li "The activity we will be doing is a Macromolecules Kahoot . We will be playing t…" at bounding box center [393, 222] width 454 height 85
copy li "The activity we will be doing is a Macromolecules Kahoot . We will be playing t…"
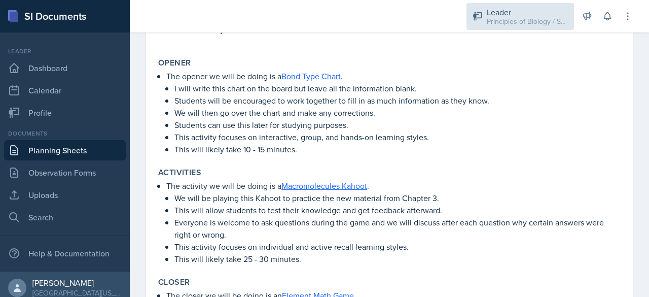
click at [540, 6] on div "Leader" at bounding box center [527, 12] width 81 height 12
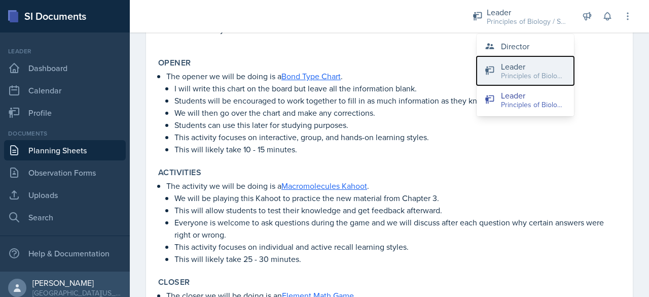
click at [514, 76] on div "Principles of Biology / Fall 2025" at bounding box center [533, 75] width 65 height 11
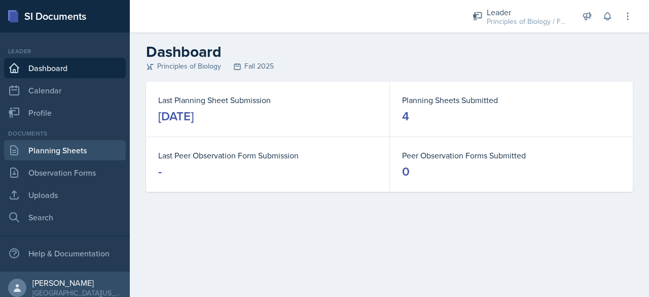
click at [75, 150] on link "Planning Sheets" at bounding box center [65, 150] width 122 height 20
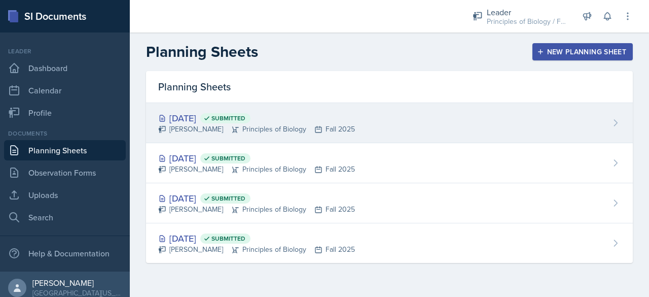
click at [243, 132] on div "[PERSON_NAME] Principles of Biology Fall 2025" at bounding box center [256, 129] width 197 height 11
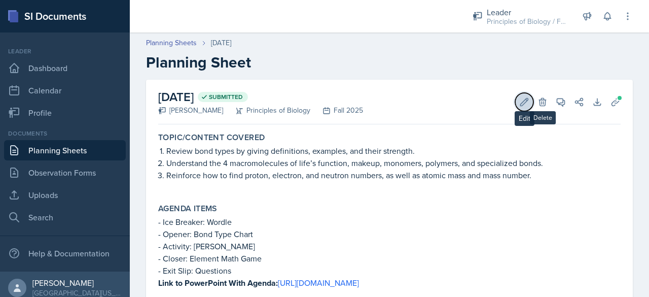
click at [519, 103] on icon at bounding box center [524, 102] width 10 height 10
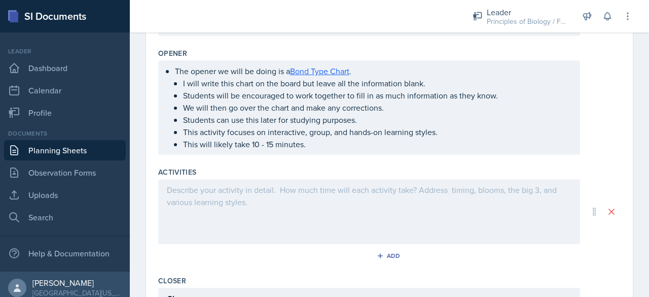
click at [288, 208] on div at bounding box center [369, 211] width 422 height 65
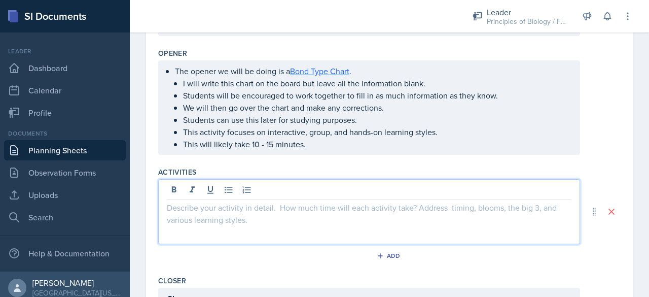
scroll to position [410, 0]
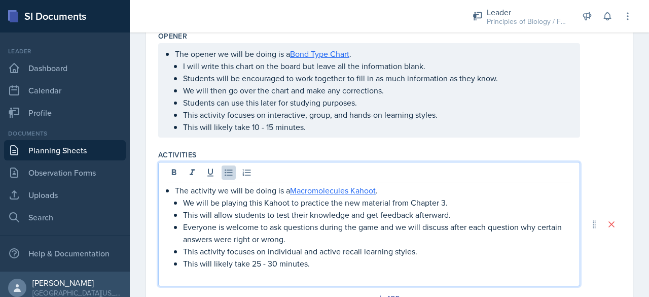
click at [226, 274] on p at bounding box center [369, 275] width 405 height 12
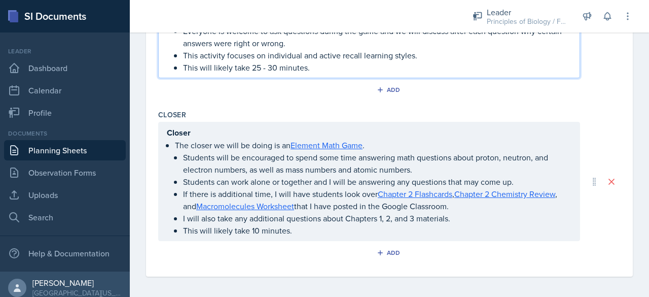
scroll to position [0, 0]
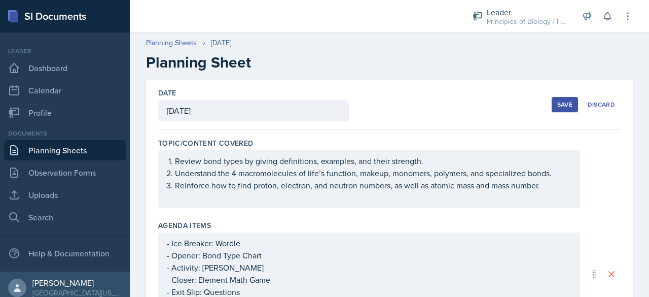
click at [552, 106] on button "Save" at bounding box center [565, 104] width 26 height 15
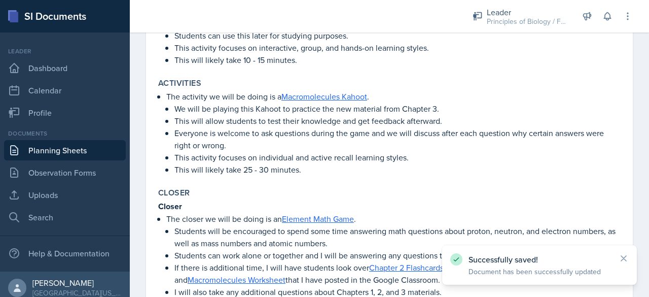
scroll to position [419, 0]
click at [100, 146] on link "Planning Sheets" at bounding box center [65, 150] width 122 height 20
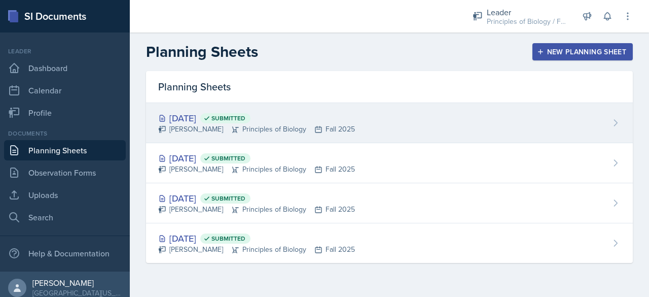
click at [221, 118] on div "[DATE] Submitted" at bounding box center [256, 118] width 197 height 14
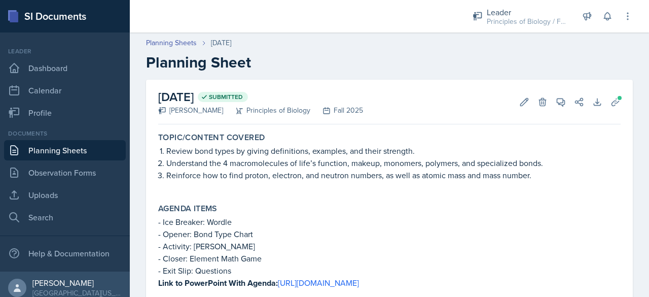
click at [83, 150] on link "Planning Sheets" at bounding box center [65, 150] width 122 height 20
